Goal: Obtain resource: Obtain resource

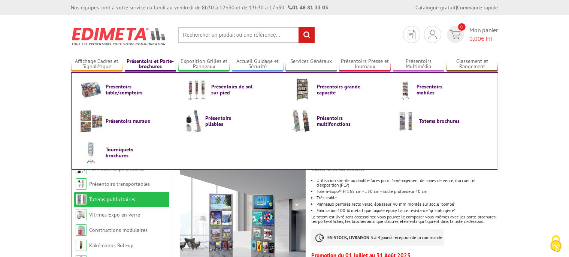
click at [163, 65] on link "Présentoirs et Porte-brochures" at bounding box center [151, 64] width 52 height 12
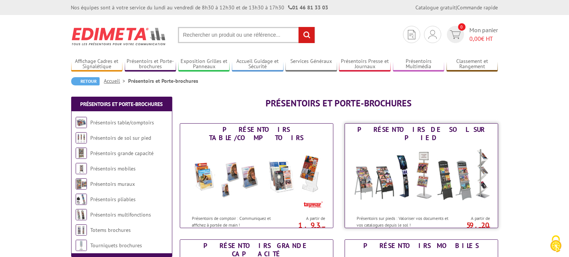
click at [383, 203] on img at bounding box center [421, 177] width 139 height 67
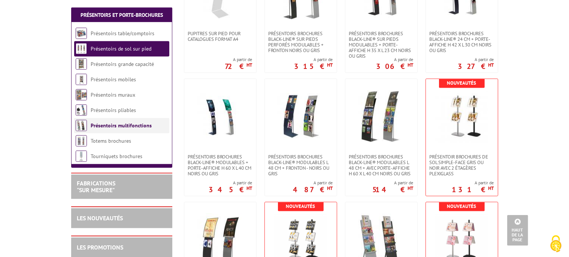
scroll to position [830, 0]
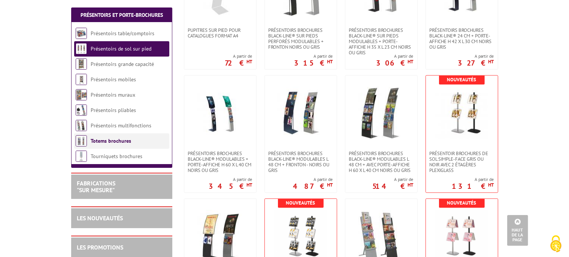
click at [108, 144] on link "Totems brochures" at bounding box center [111, 140] width 40 height 7
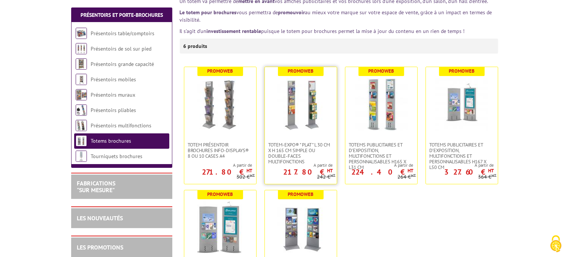
scroll to position [151, 0]
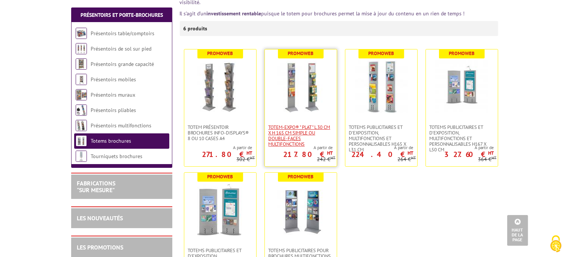
click at [284, 145] on span "Totem-Expo® " plat " L 30 cm x H 165 cm simple ou double-faces multifonctions" at bounding box center [301, 135] width 64 height 22
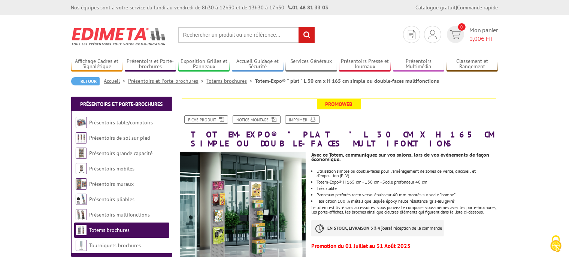
click at [270, 120] on link "Notice Montage" at bounding box center [257, 119] width 48 height 8
